Goal: Task Accomplishment & Management: Manage account settings

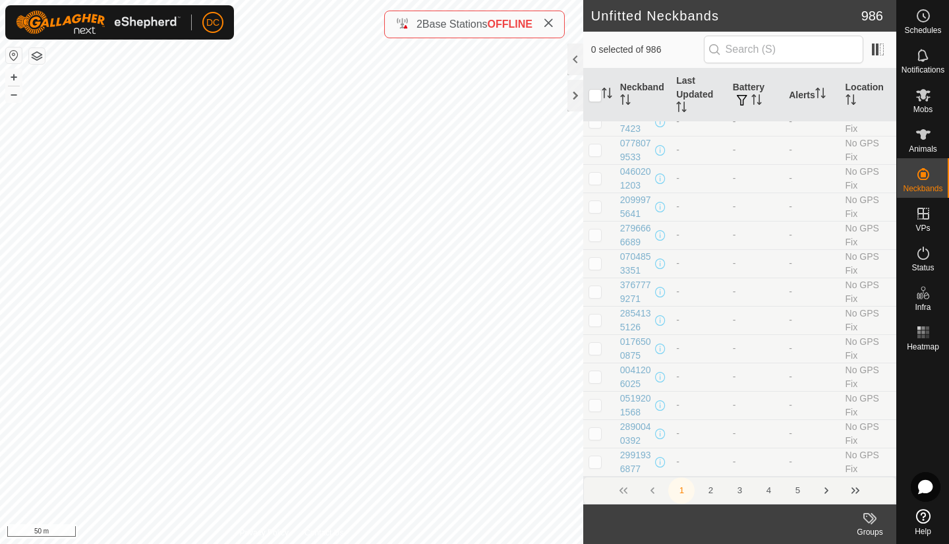
scroll to position [5963, 0]
click at [824, 490] on button "Next Page" at bounding box center [826, 490] width 26 height 26
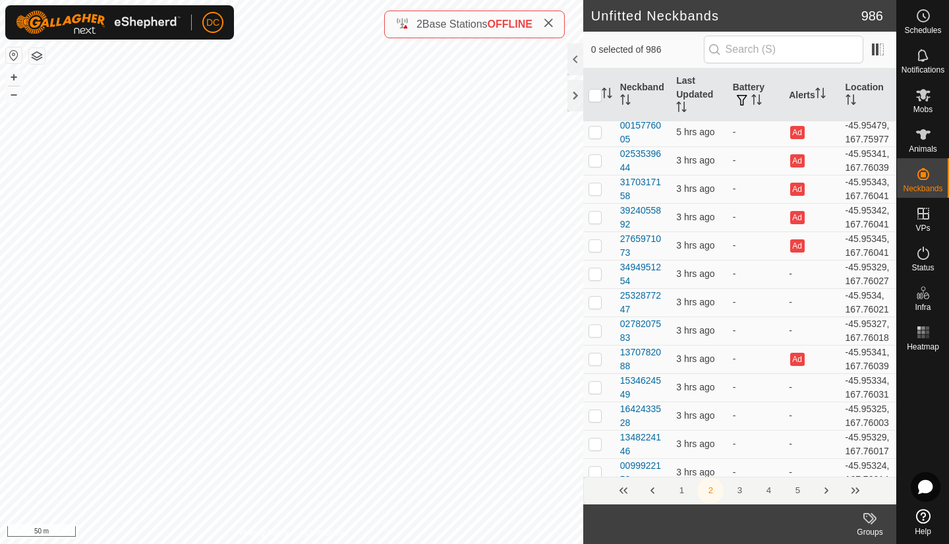
scroll to position [4103, 0]
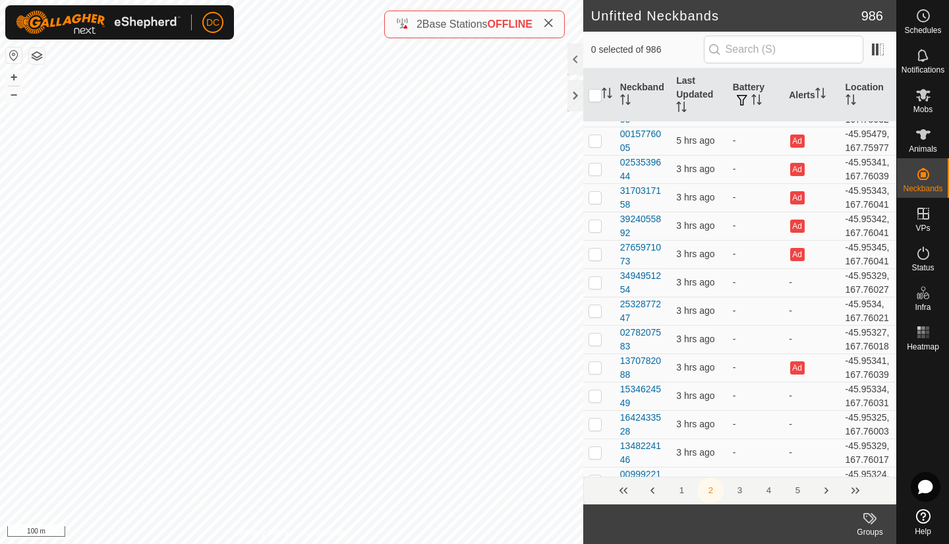
checkbox input "false"
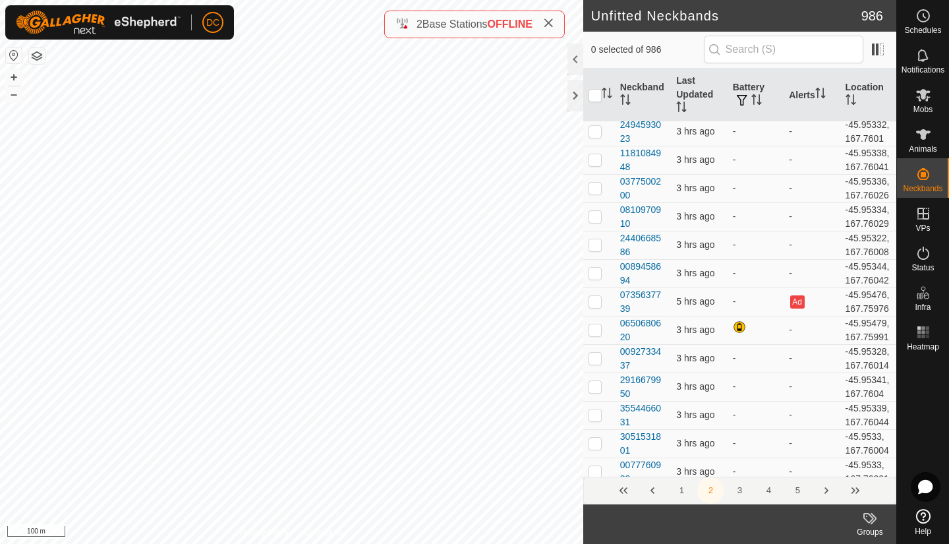
scroll to position [4543, 0]
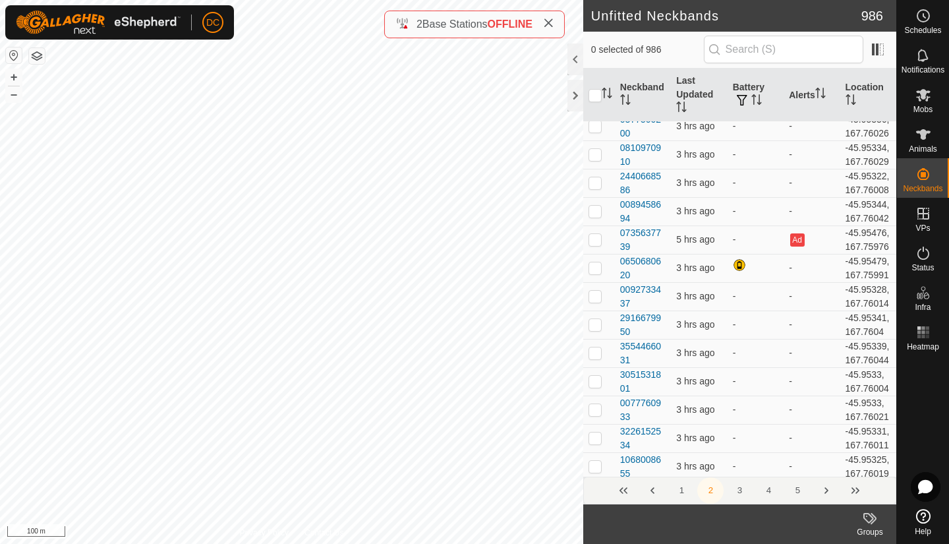
checkbox input "false"
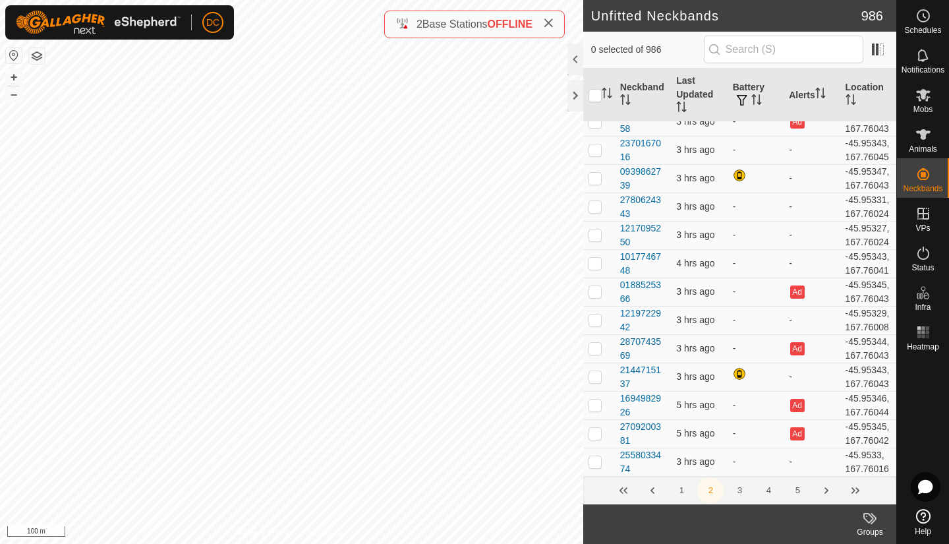
scroll to position [6036, 0]
checkbox input "false"
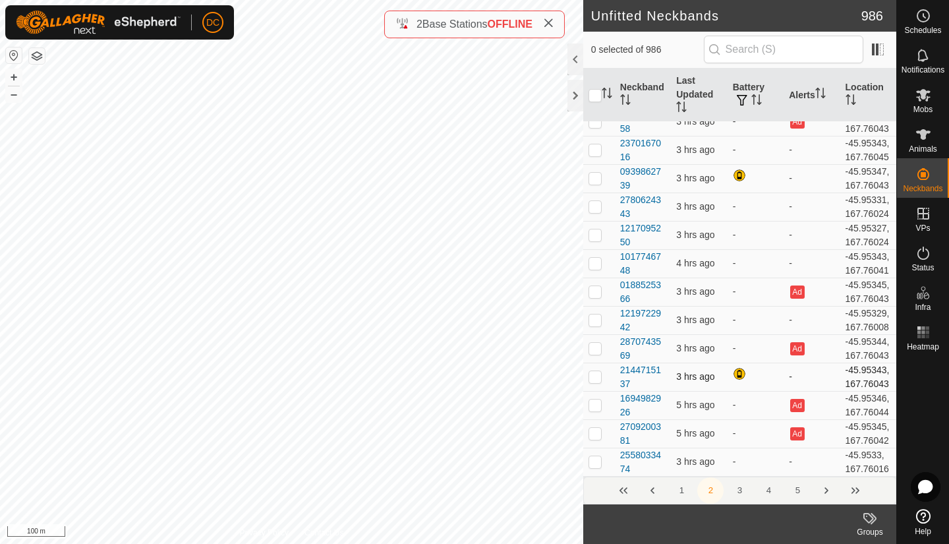
click at [595, 371] on p-checkbox at bounding box center [594, 376] width 13 height 11
checkbox input "false"
click at [596, 176] on p-checkbox at bounding box center [594, 178] width 13 height 11
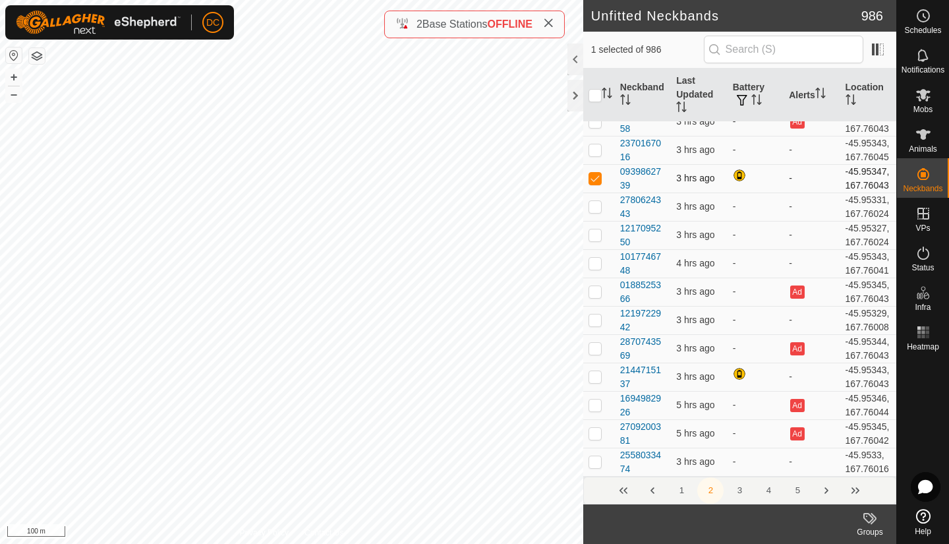
click at [596, 176] on p-checkbox at bounding box center [594, 178] width 13 height 11
checkbox input "false"
click at [825, 486] on button "Next Page" at bounding box center [826, 490] width 26 height 26
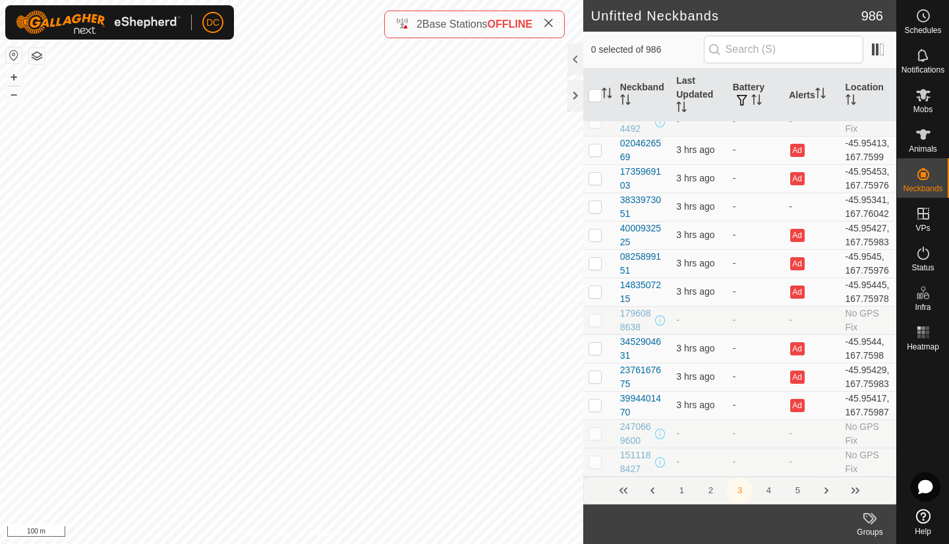
scroll to position [0, 0]
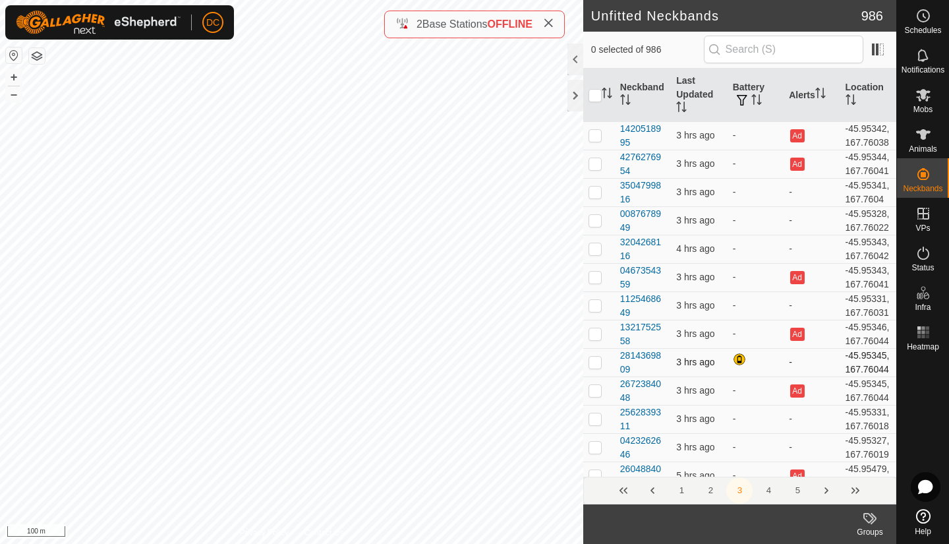
click at [597, 367] on p-checkbox at bounding box center [594, 362] width 13 height 11
checkbox input "false"
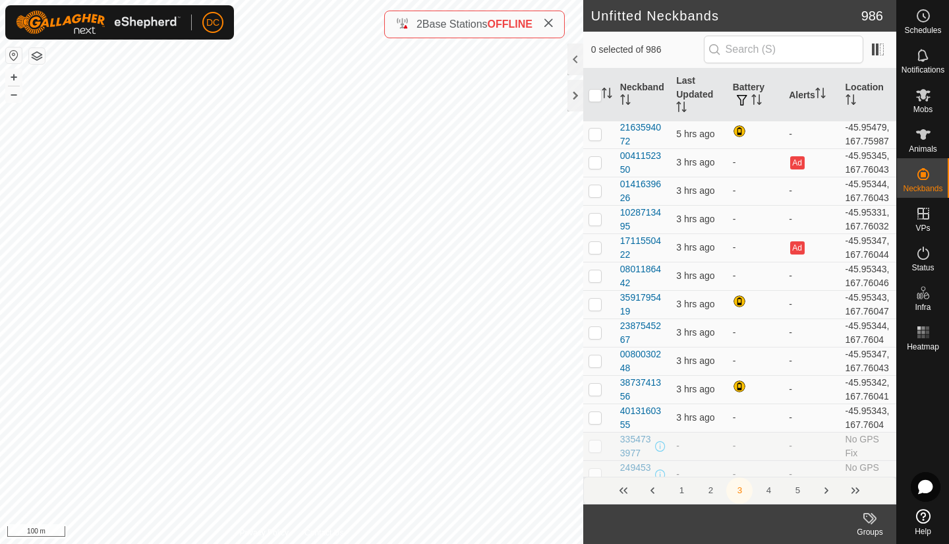
scroll to position [562, 0]
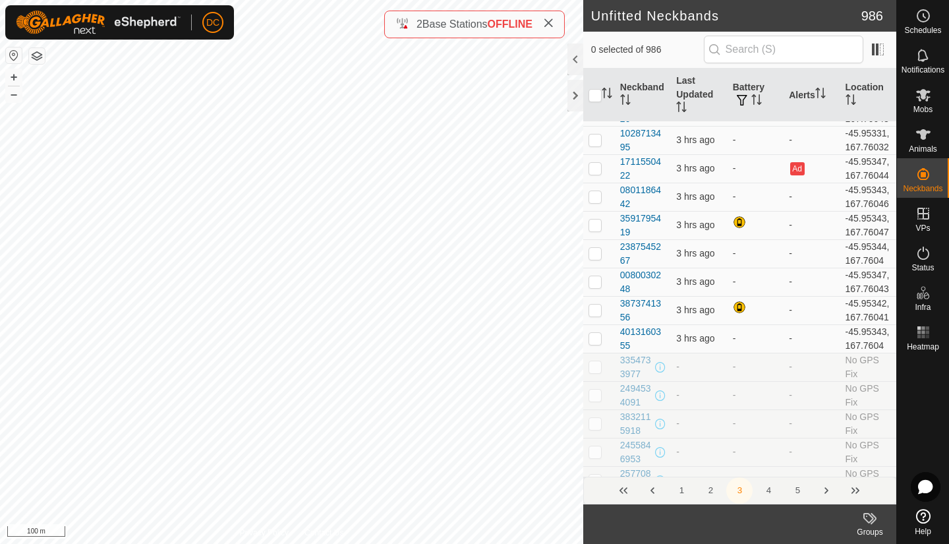
click at [594, 60] on p-checkbox at bounding box center [594, 54] width 13 height 11
checkbox input "false"
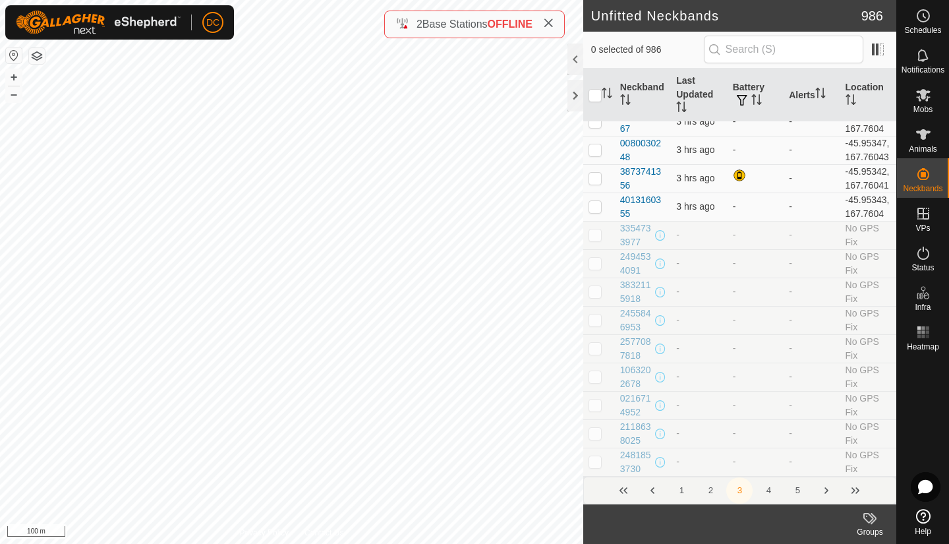
scroll to position [808, 0]
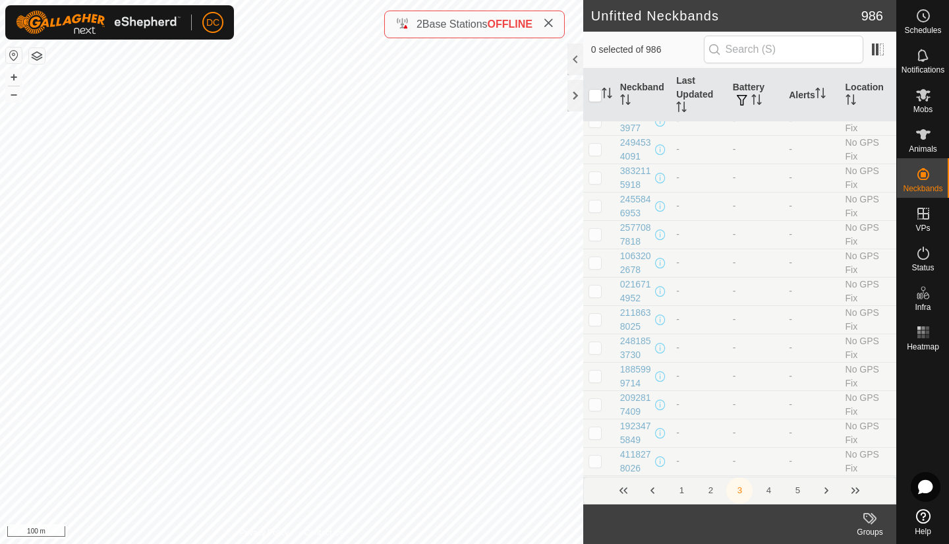
checkbox input "true"
click at [597, 69] on p-checkbox at bounding box center [594, 64] width 13 height 11
click at [595, 69] on p-checkbox at bounding box center [594, 64] width 13 height 11
checkbox input "false"
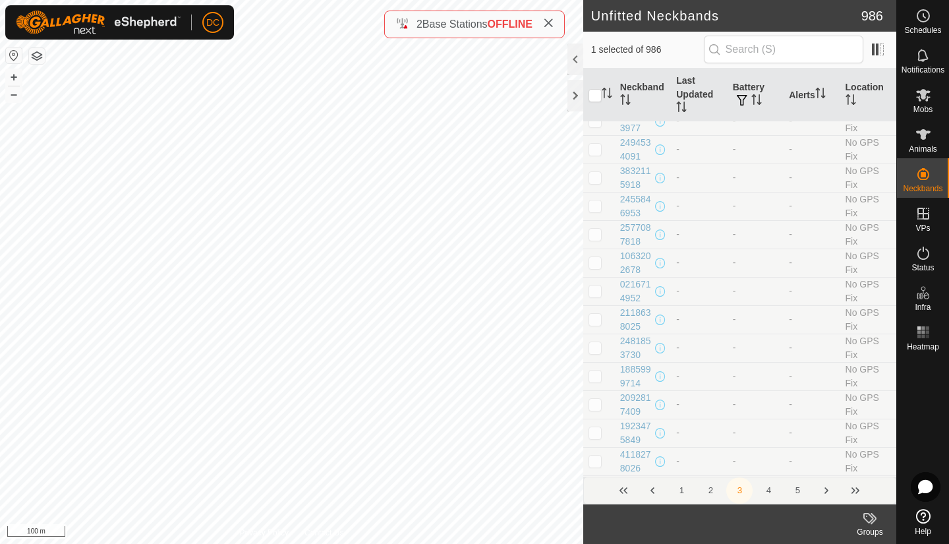
checkbox input "false"
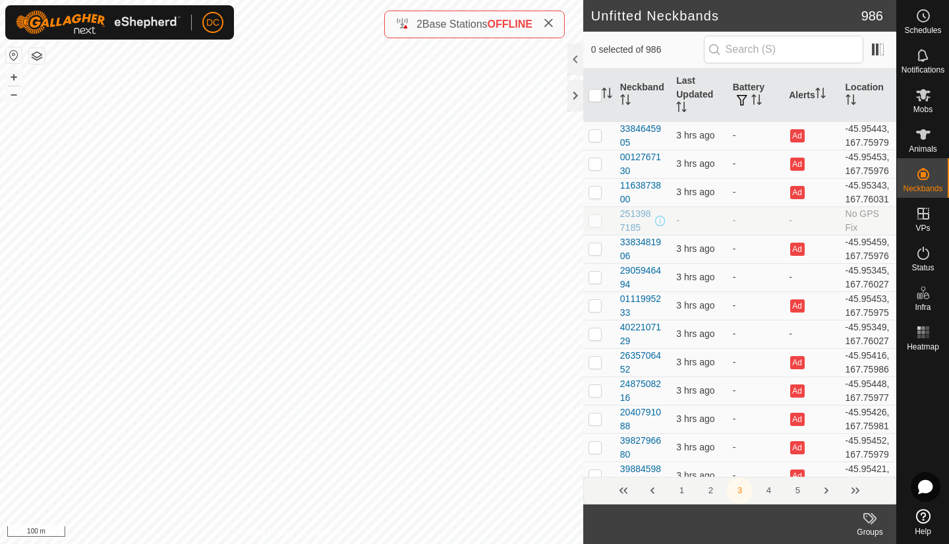
scroll to position [2038, 0]
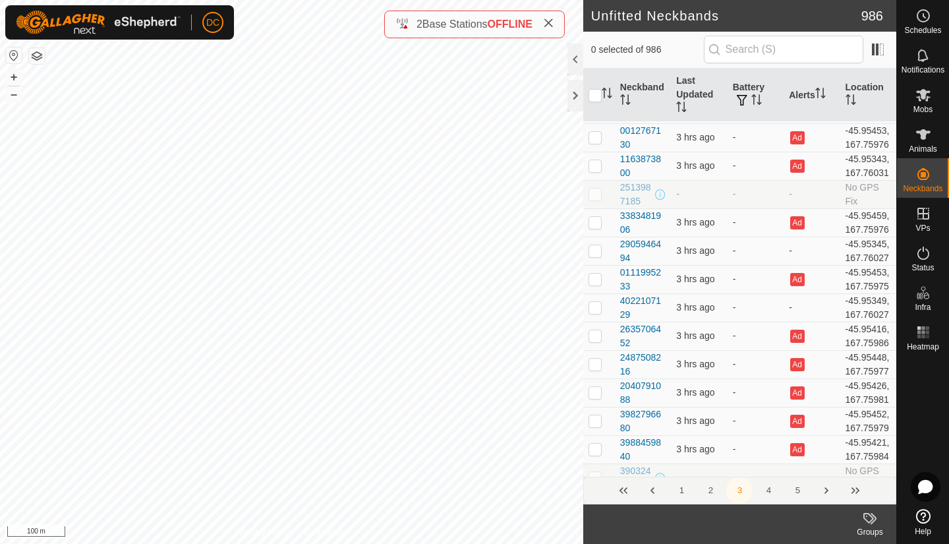
checkbox input "false"
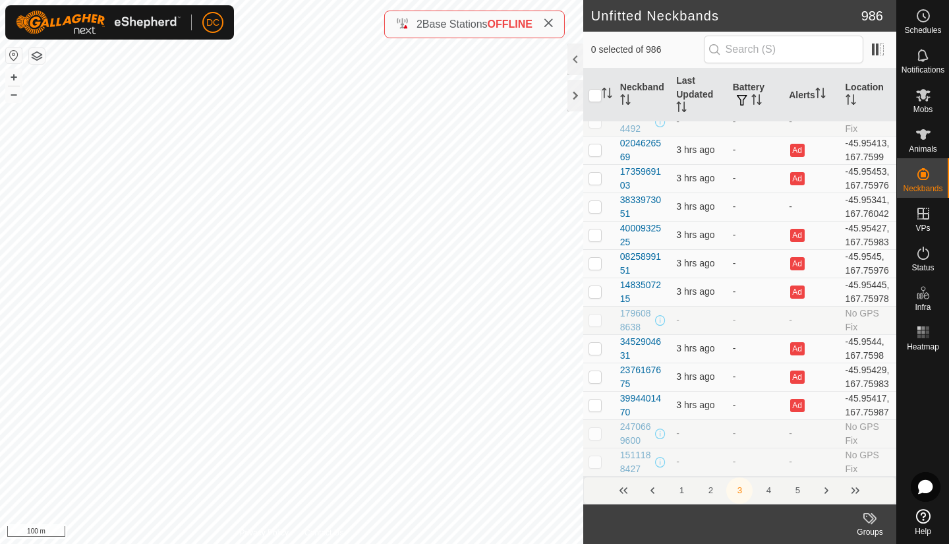
scroll to position [6724, 0]
click at [828, 489] on button "Next Page" at bounding box center [826, 490] width 26 height 26
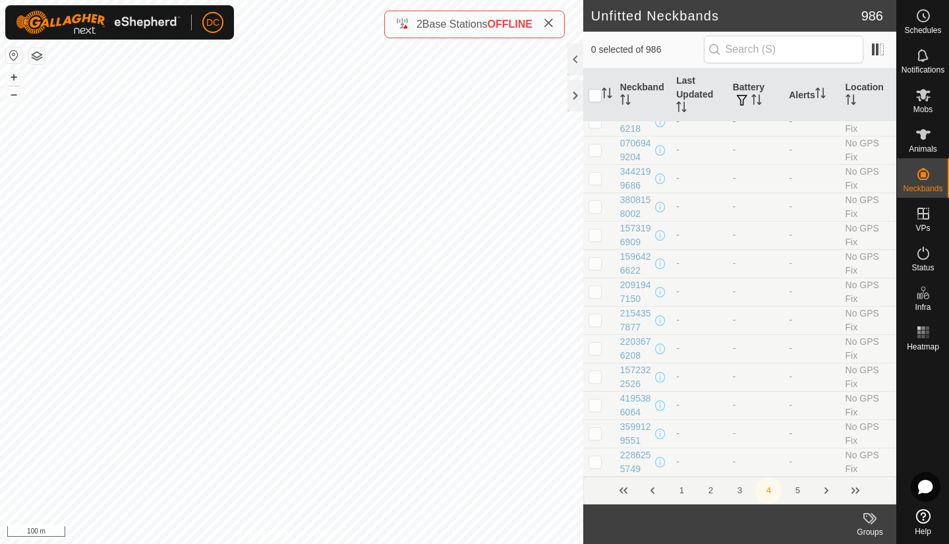
scroll to position [6779, 0]
click at [827, 489] on button "Next Page" at bounding box center [826, 490] width 26 height 26
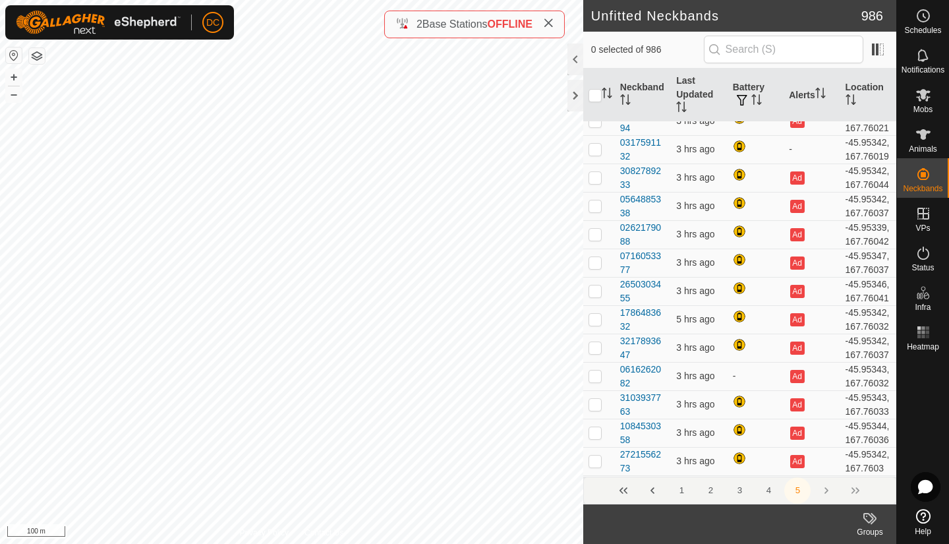
scroll to position [3374, 0]
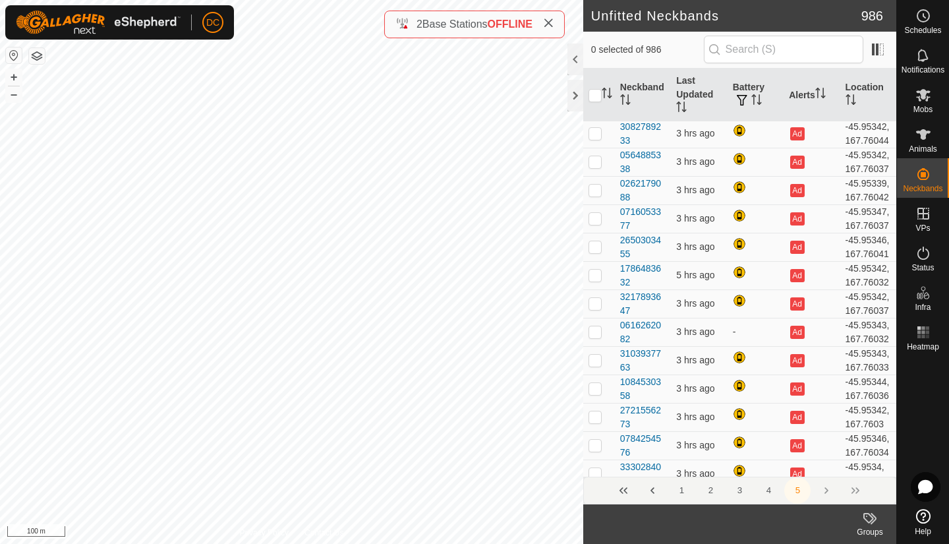
checkbox input "false"
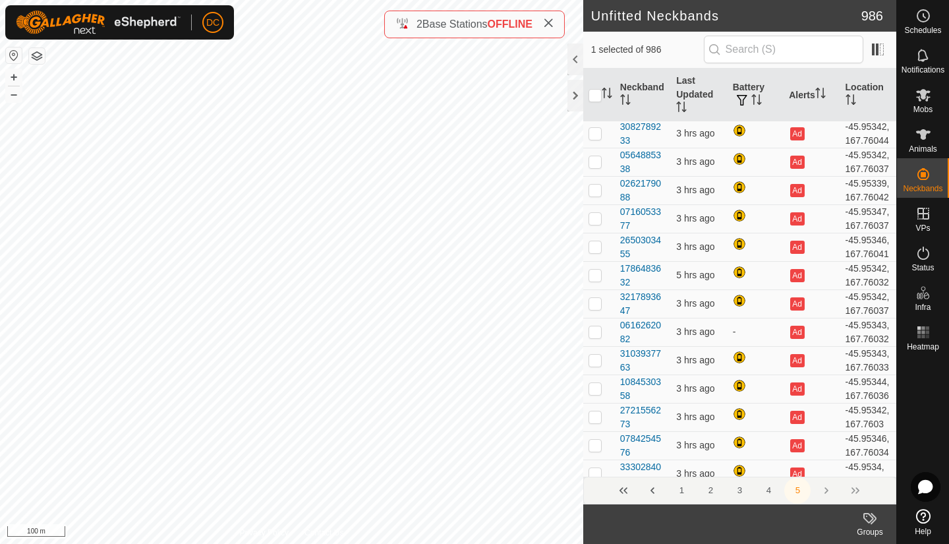
checkbox input "false"
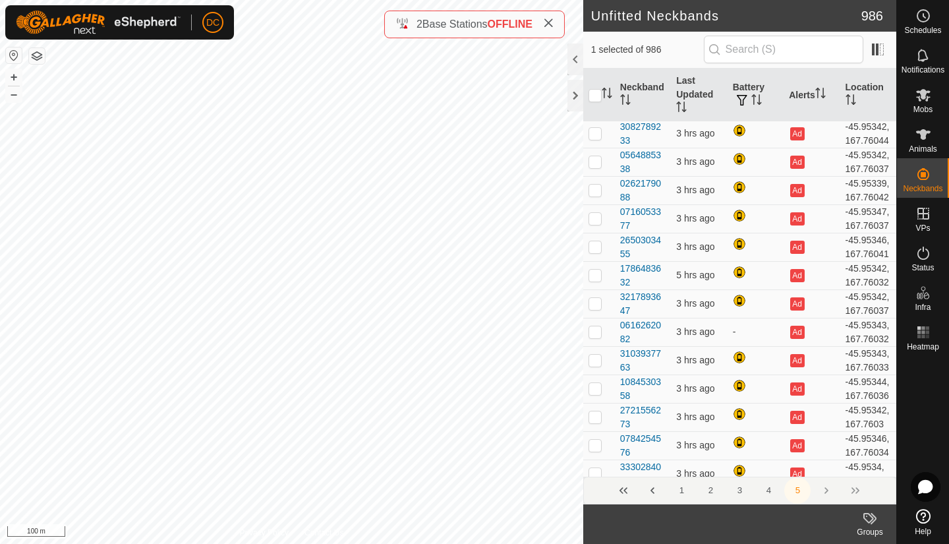
checkbox input "false"
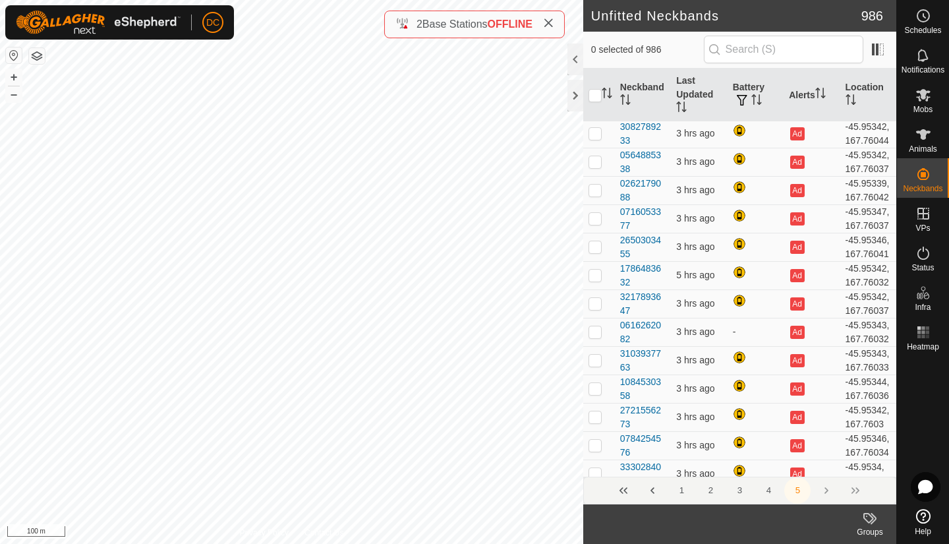
checkbox input "false"
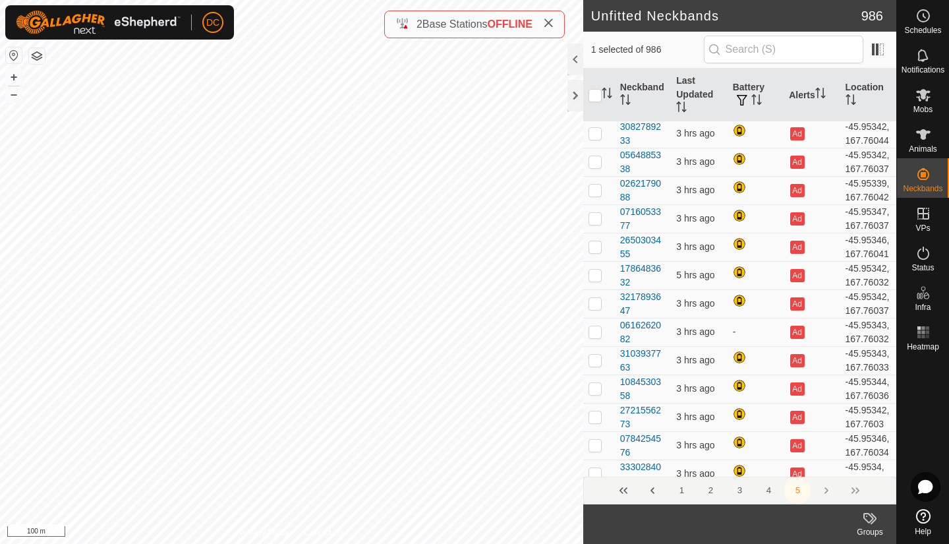
checkbox input "false"
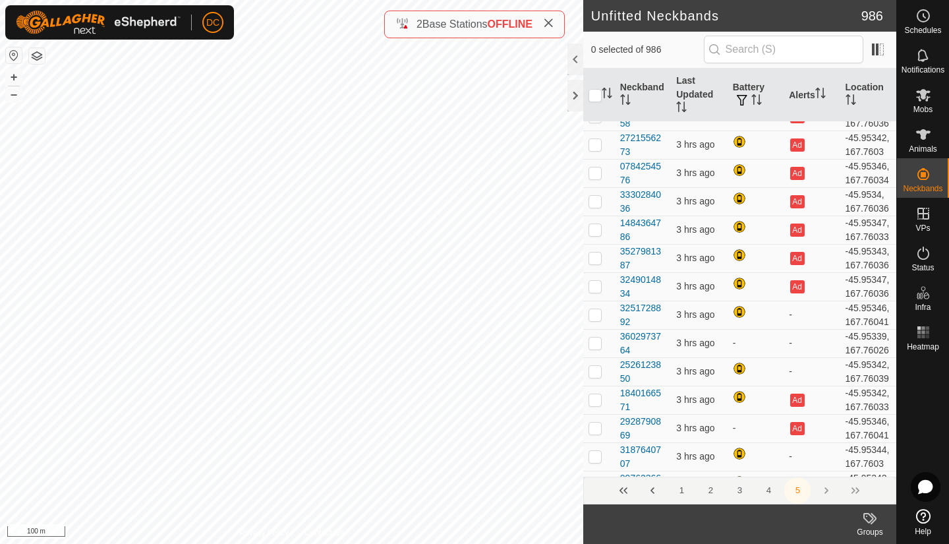
scroll to position [3664, 0]
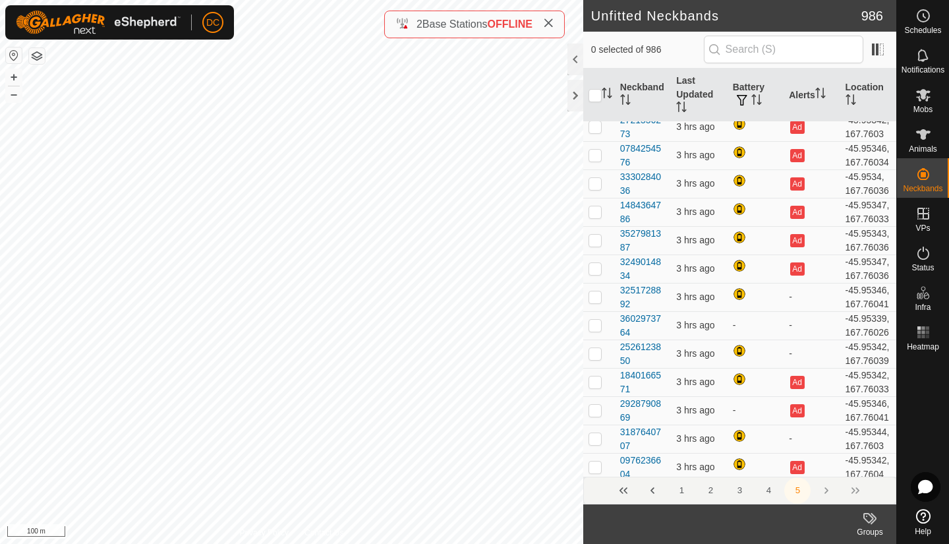
checkbox input "false"
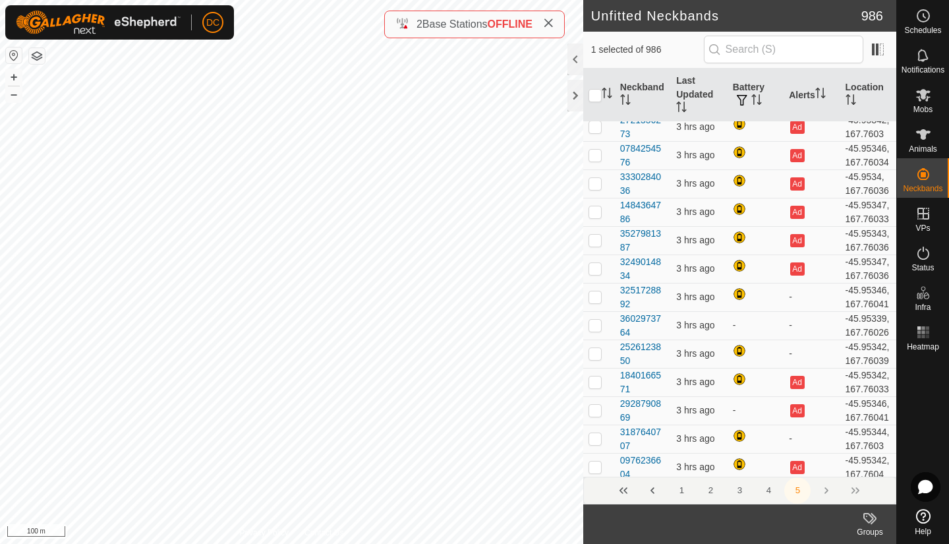
checkbox input "false"
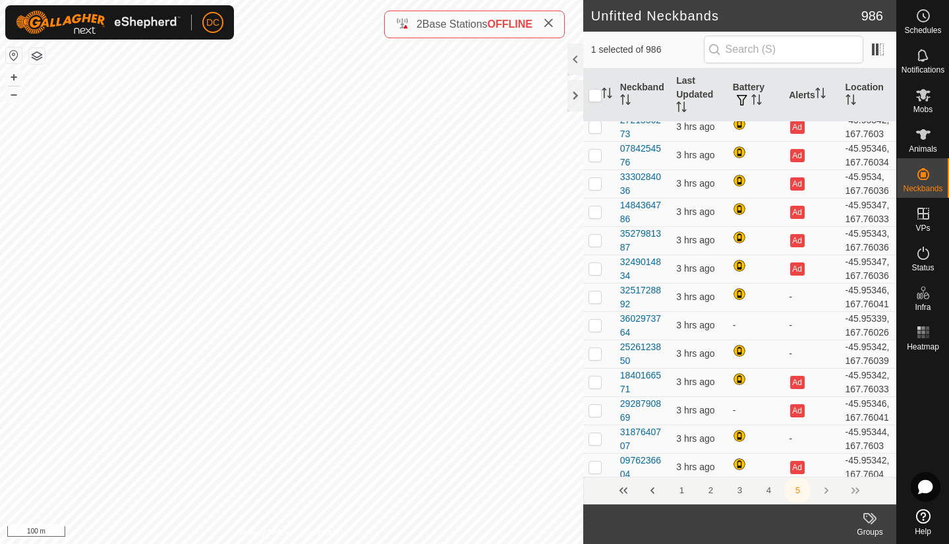
checkbox input "false"
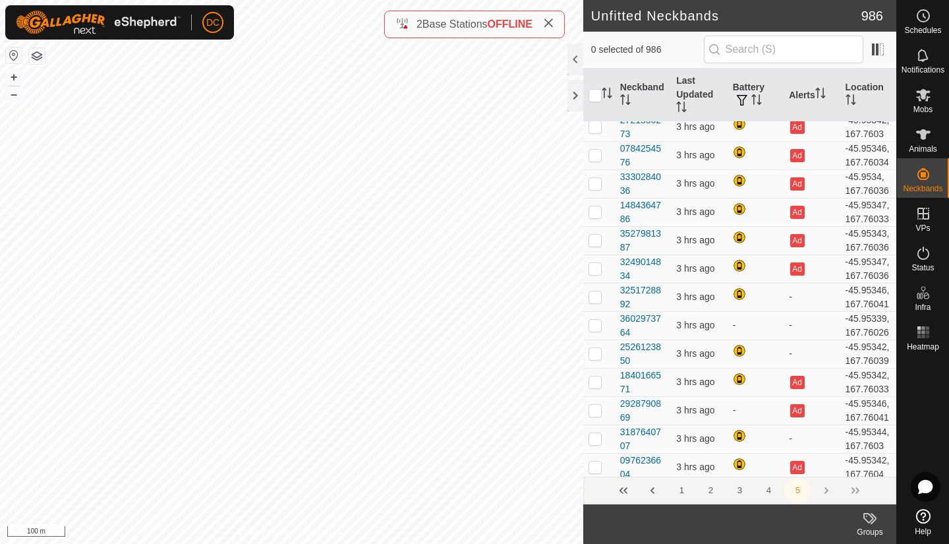
checkbox input "false"
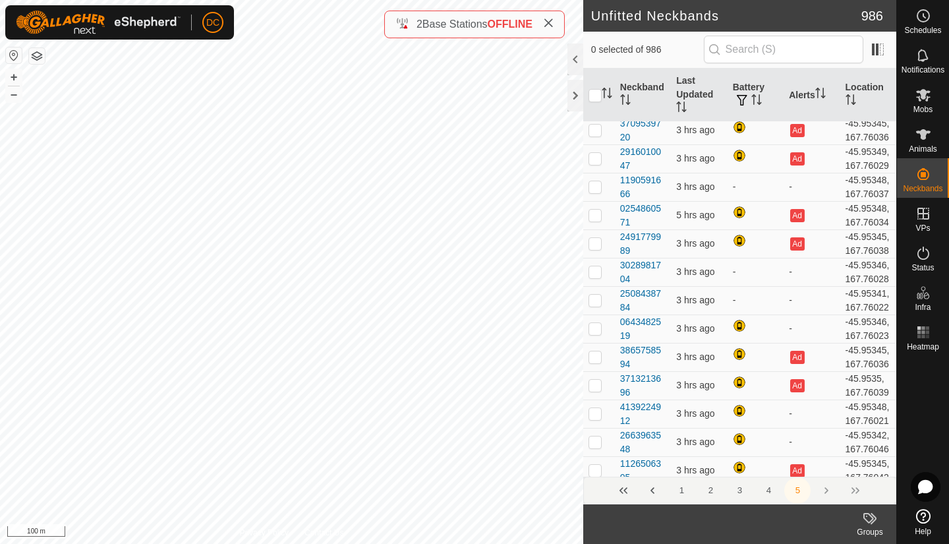
scroll to position [4384, 0]
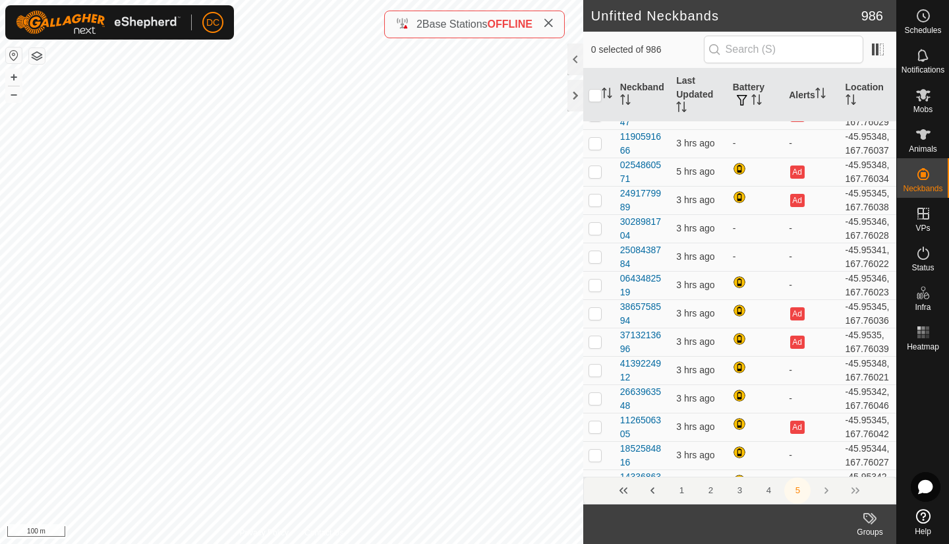
checkbox input "false"
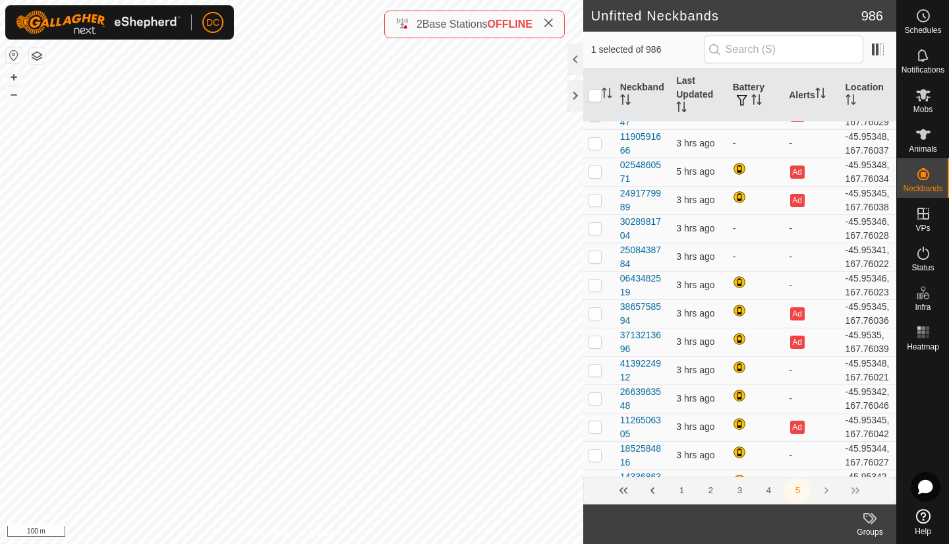
checkbox input "false"
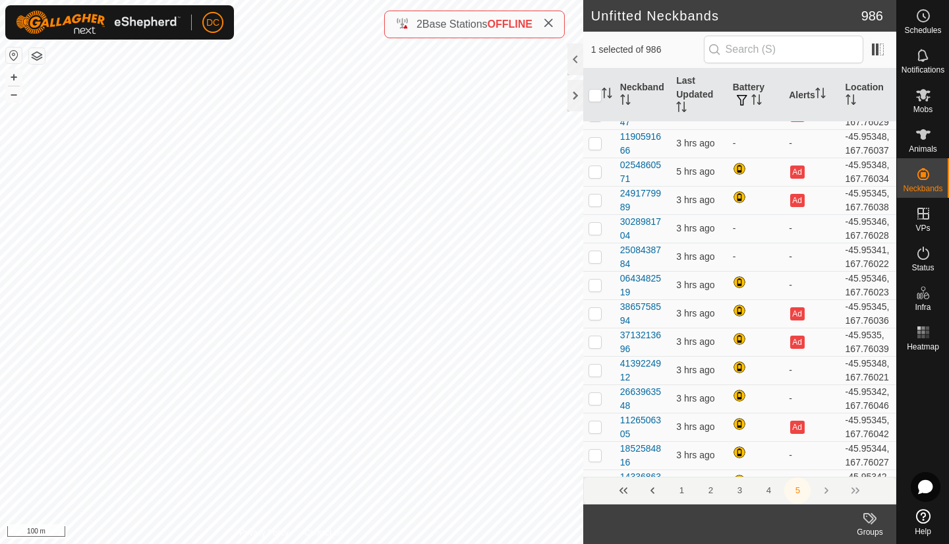
checkbox input "false"
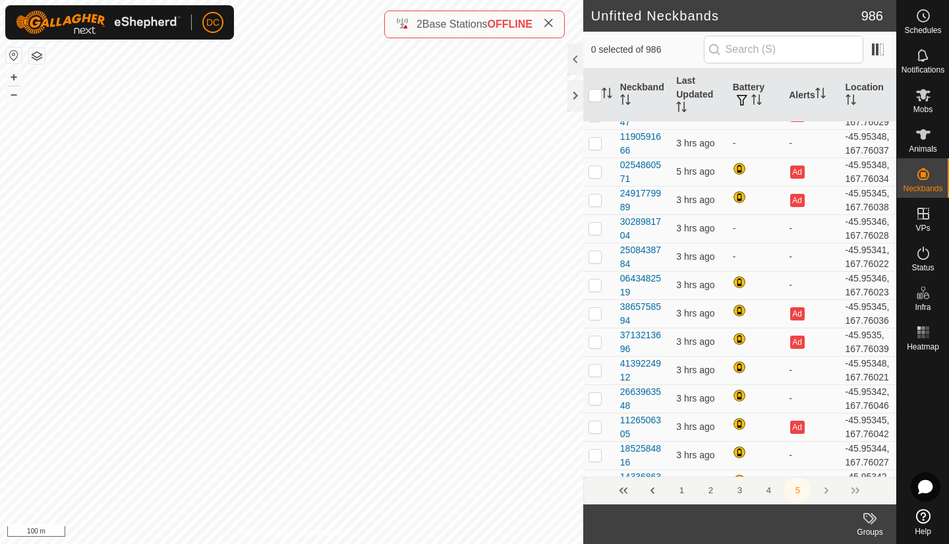
checkbox input "false"
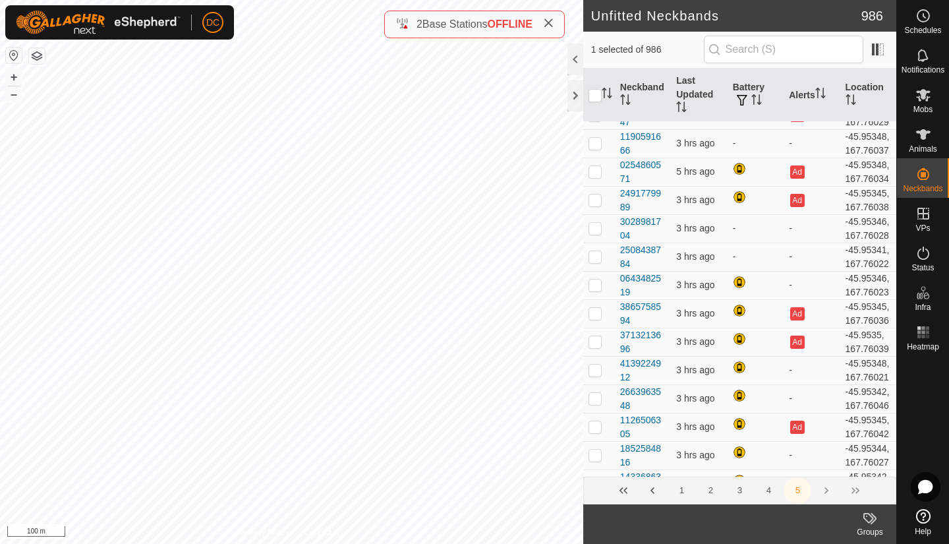
checkbox input "false"
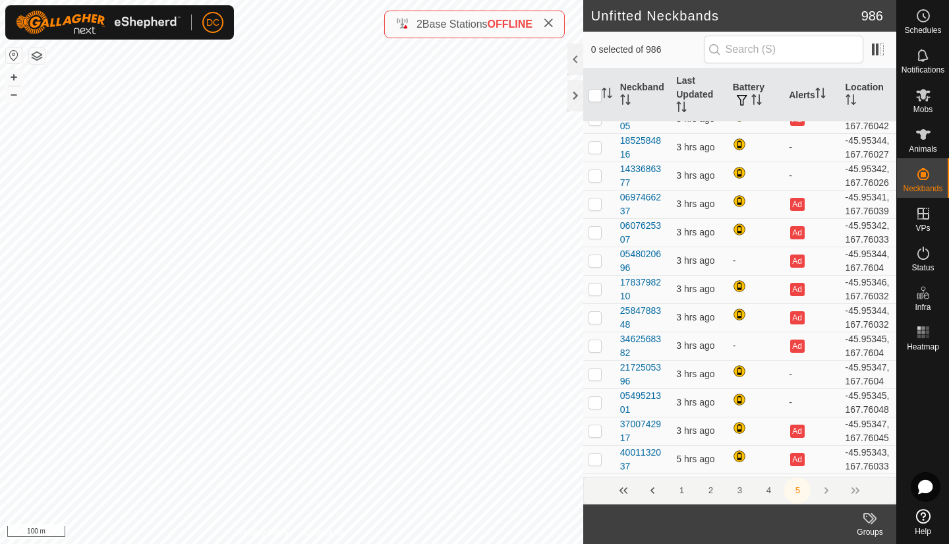
scroll to position [4753, 0]
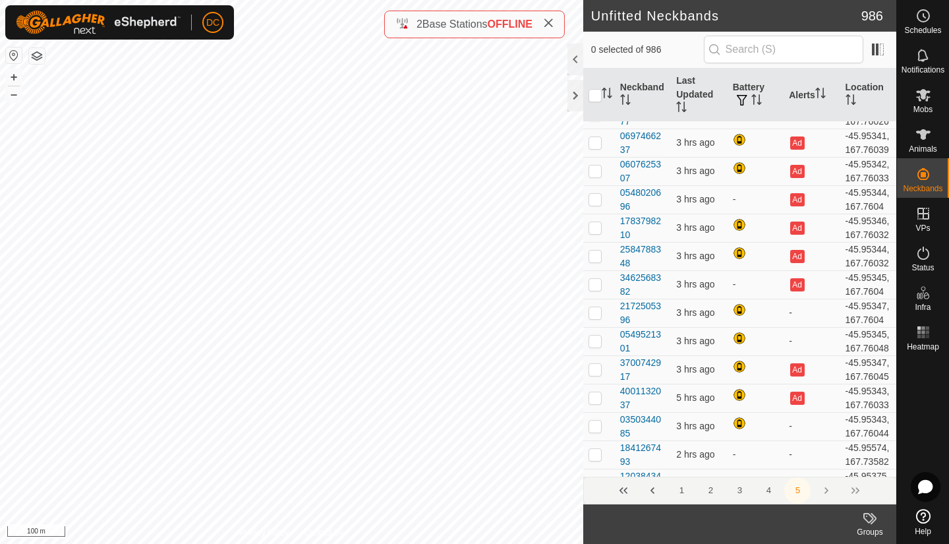
checkbox input "false"
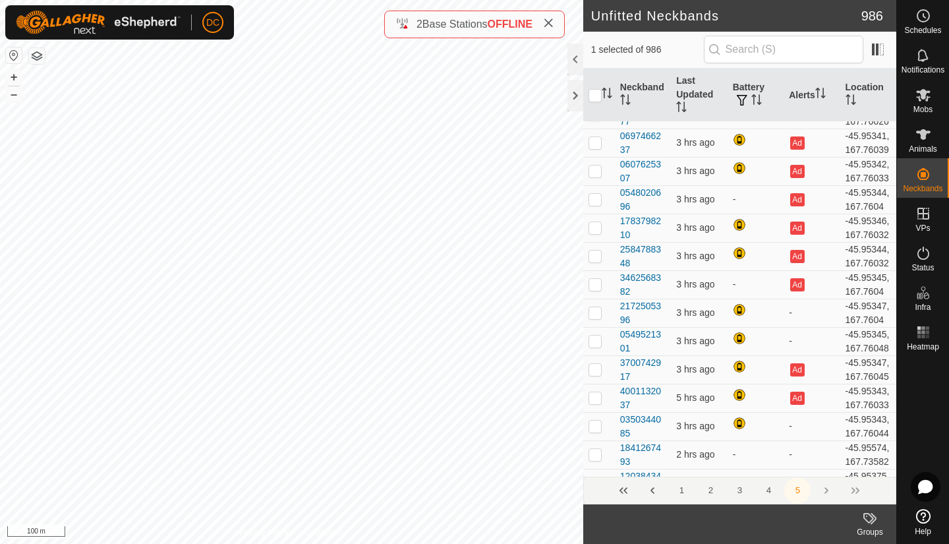
checkbox input "false"
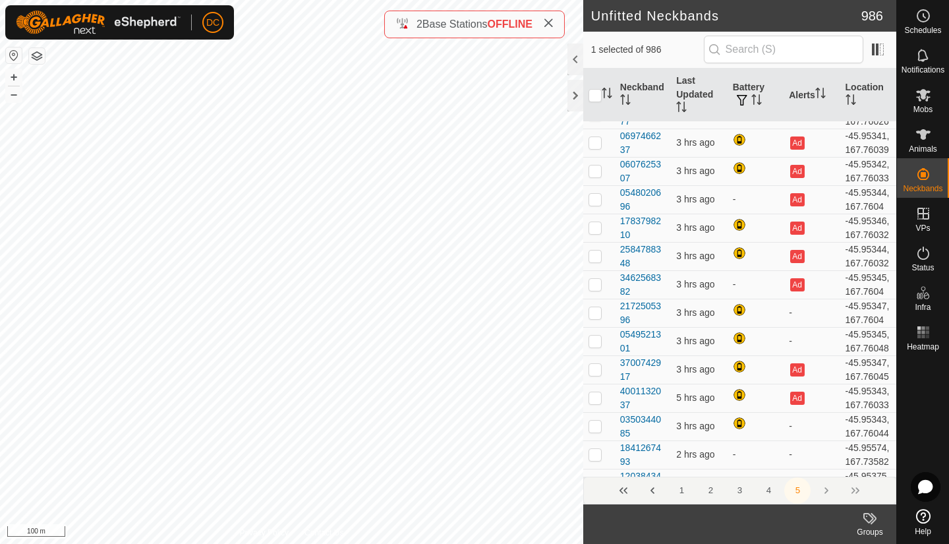
checkbox input "false"
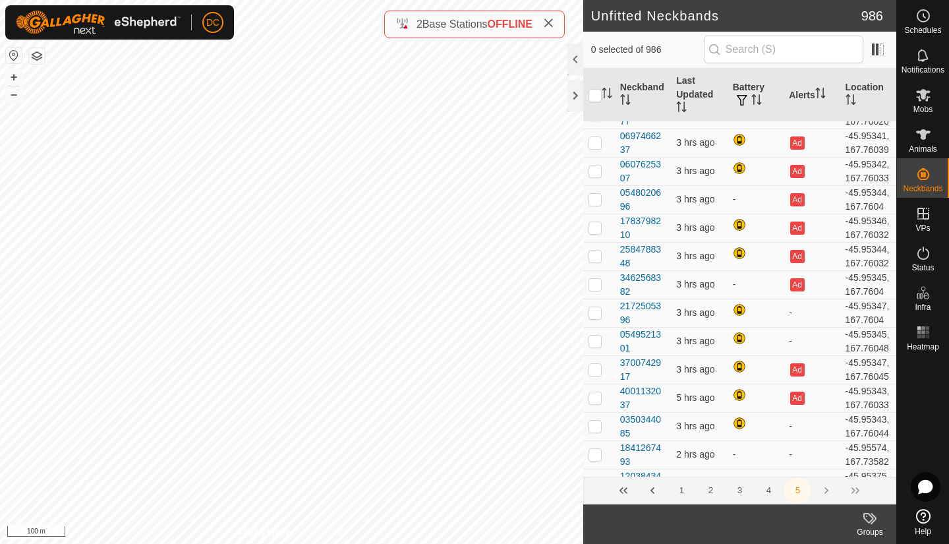
checkbox input "false"
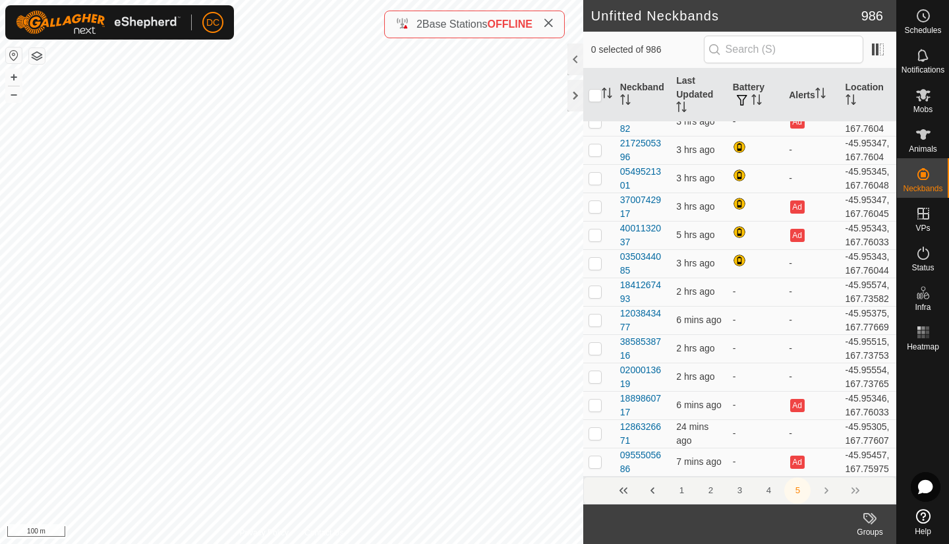
scroll to position [4938, 0]
checkbox input "false"
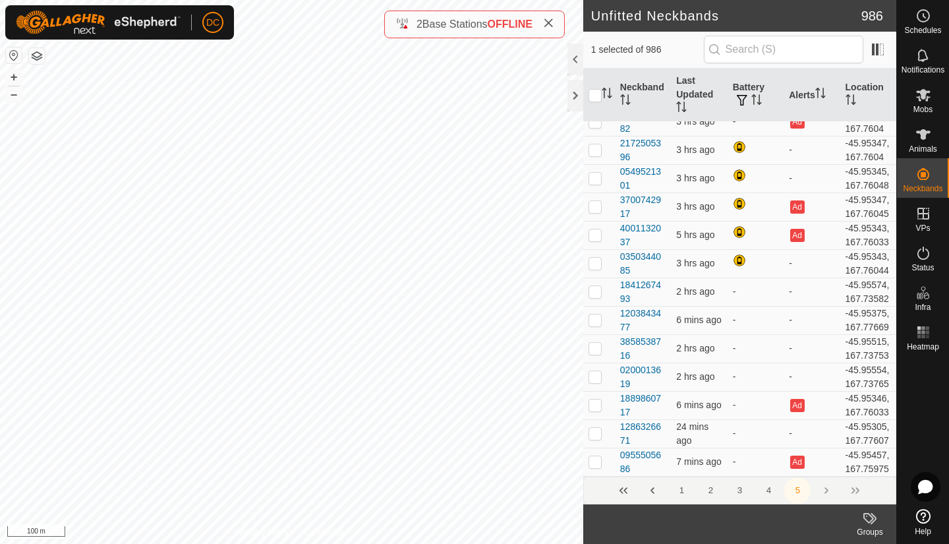
checkbox input "false"
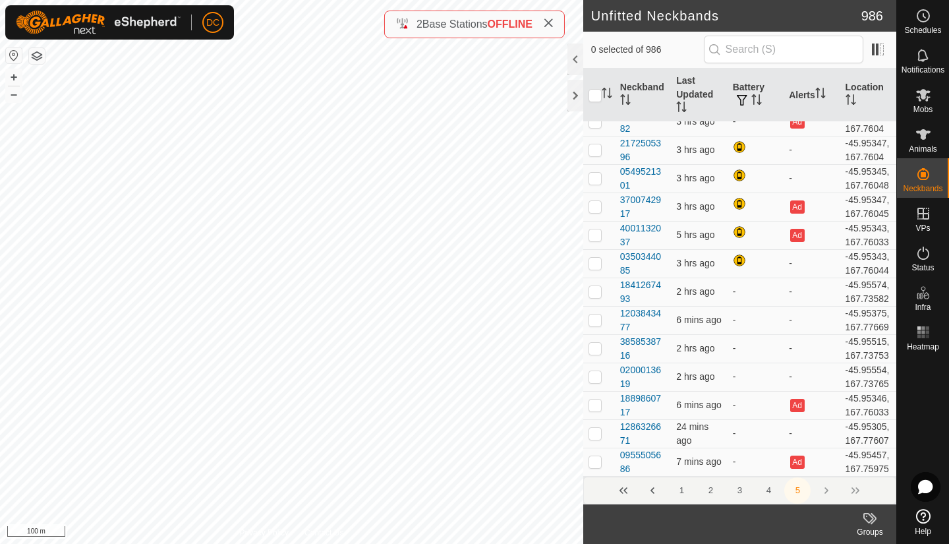
checkbox input "false"
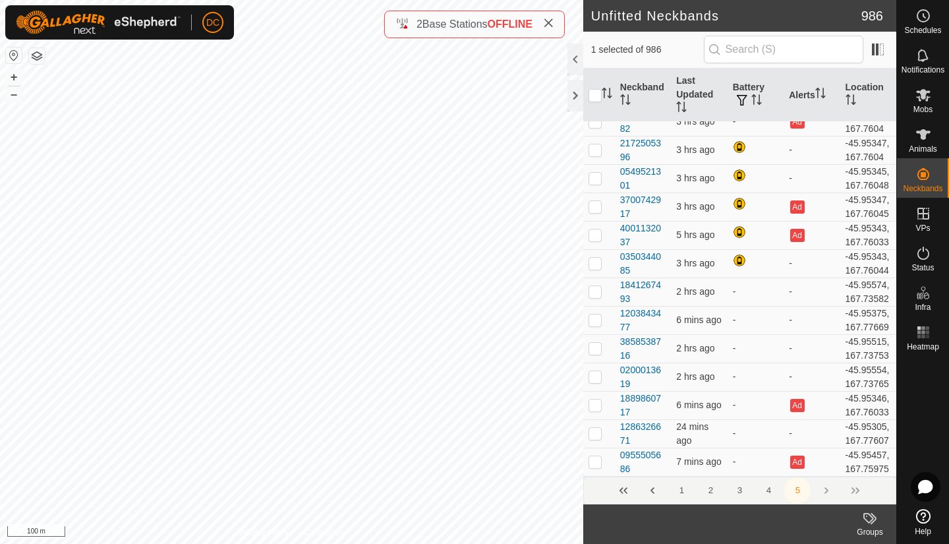
checkbox input "false"
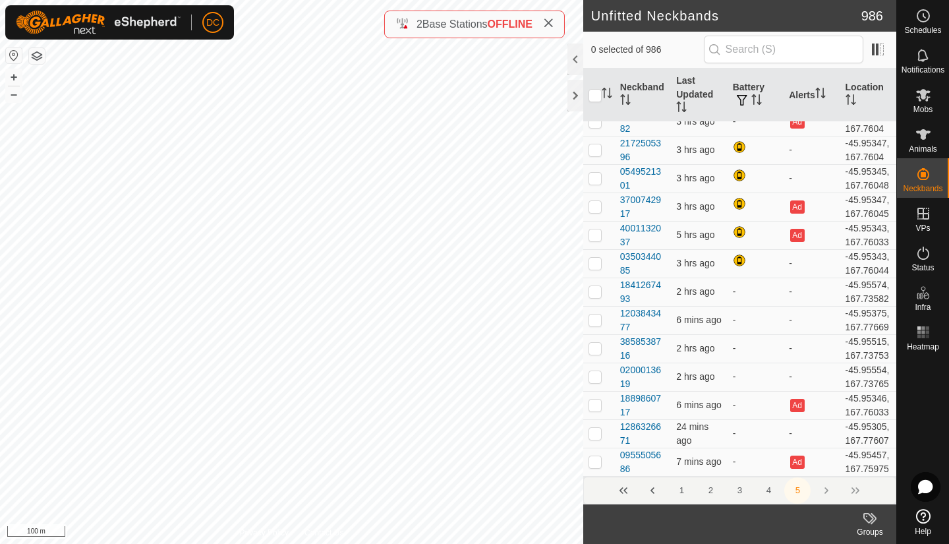
checkbox input "false"
